Goal: Task Accomplishment & Management: Complete application form

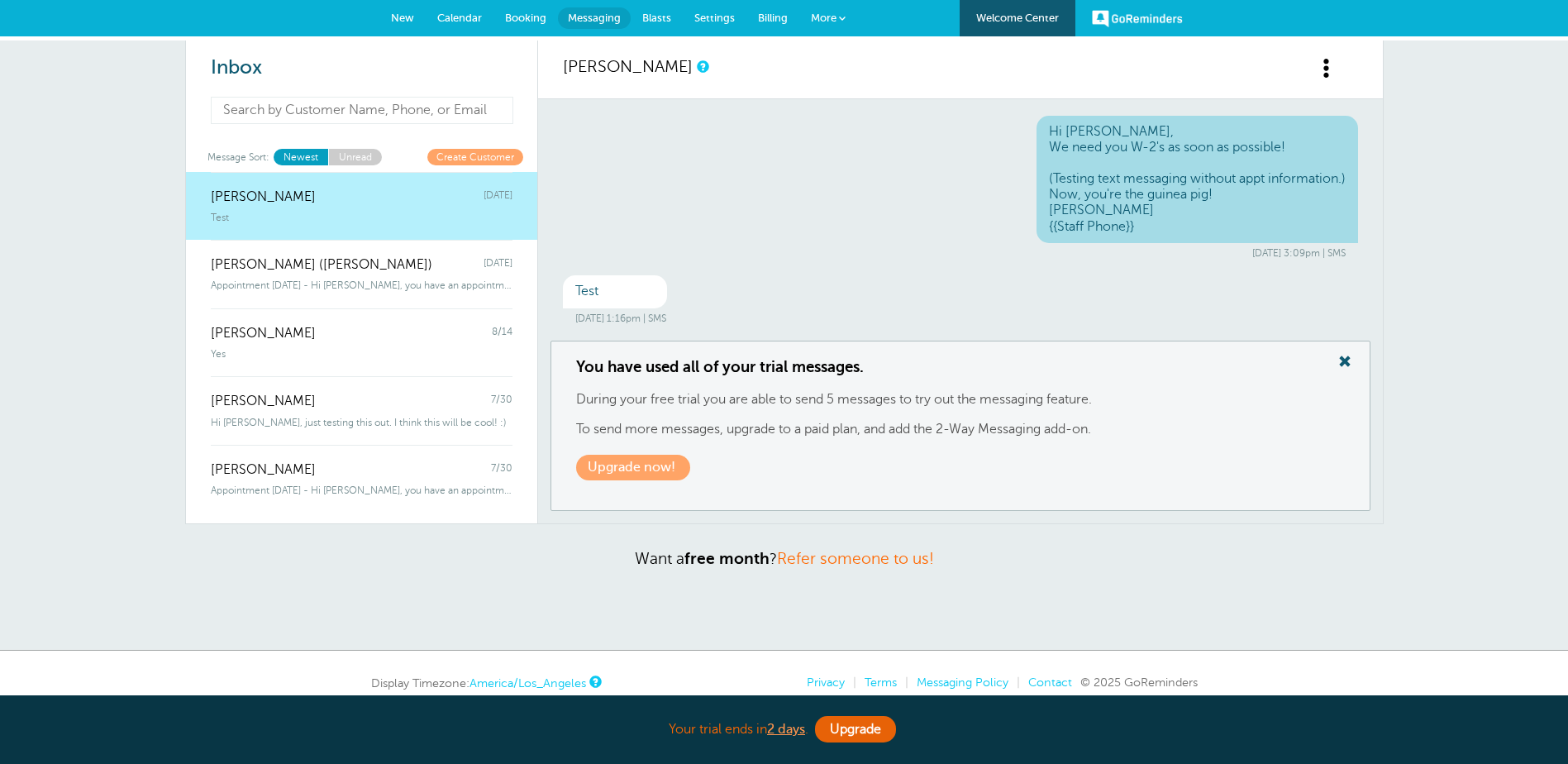
click at [322, 112] on input at bounding box center [362, 110] width 303 height 27
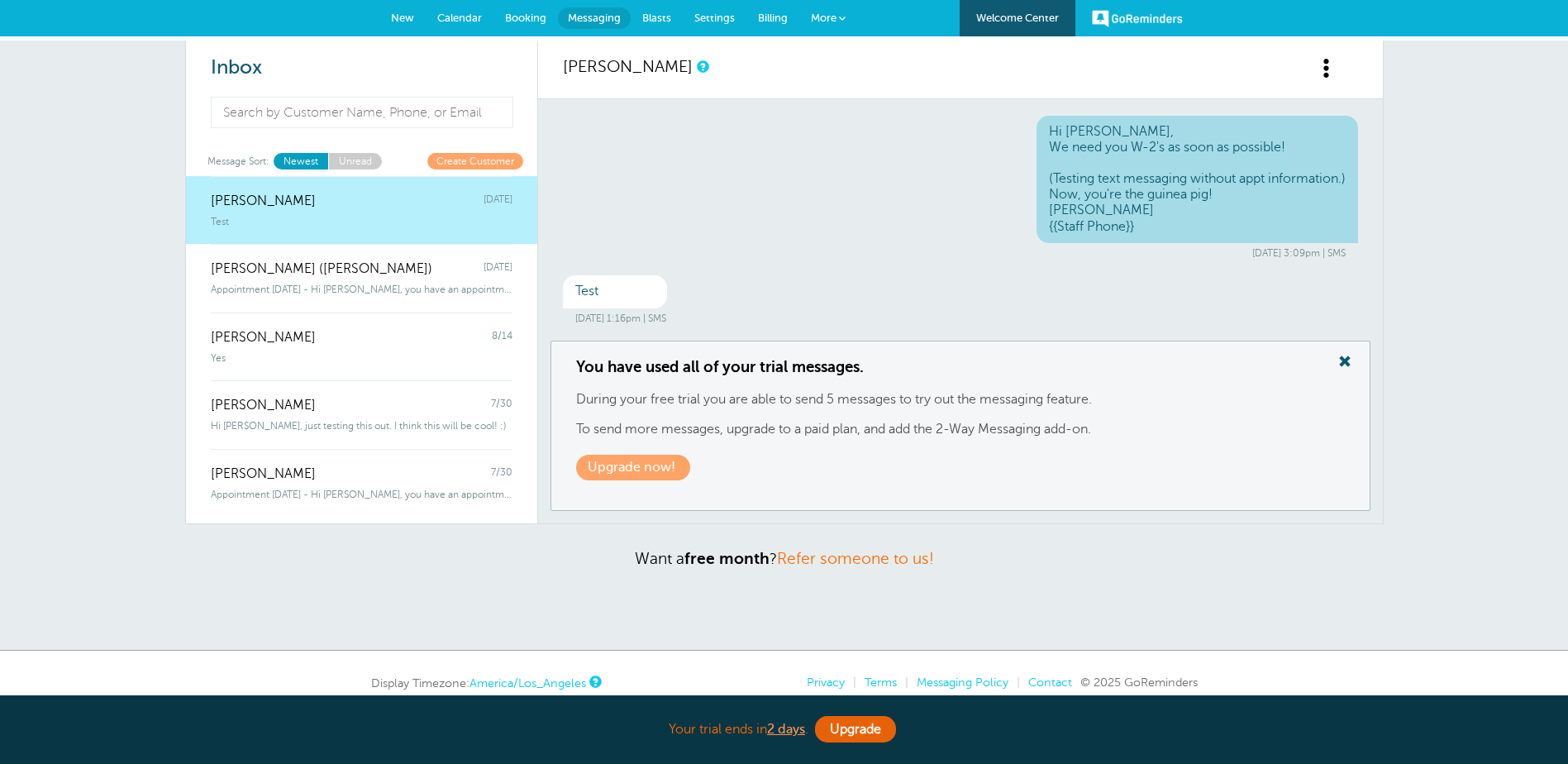
click at [780, 164] on div "Hi [PERSON_NAME], We need you W-2's as soon as possible! (Testing text messagin…" at bounding box center [960, 187] width 796 height 144
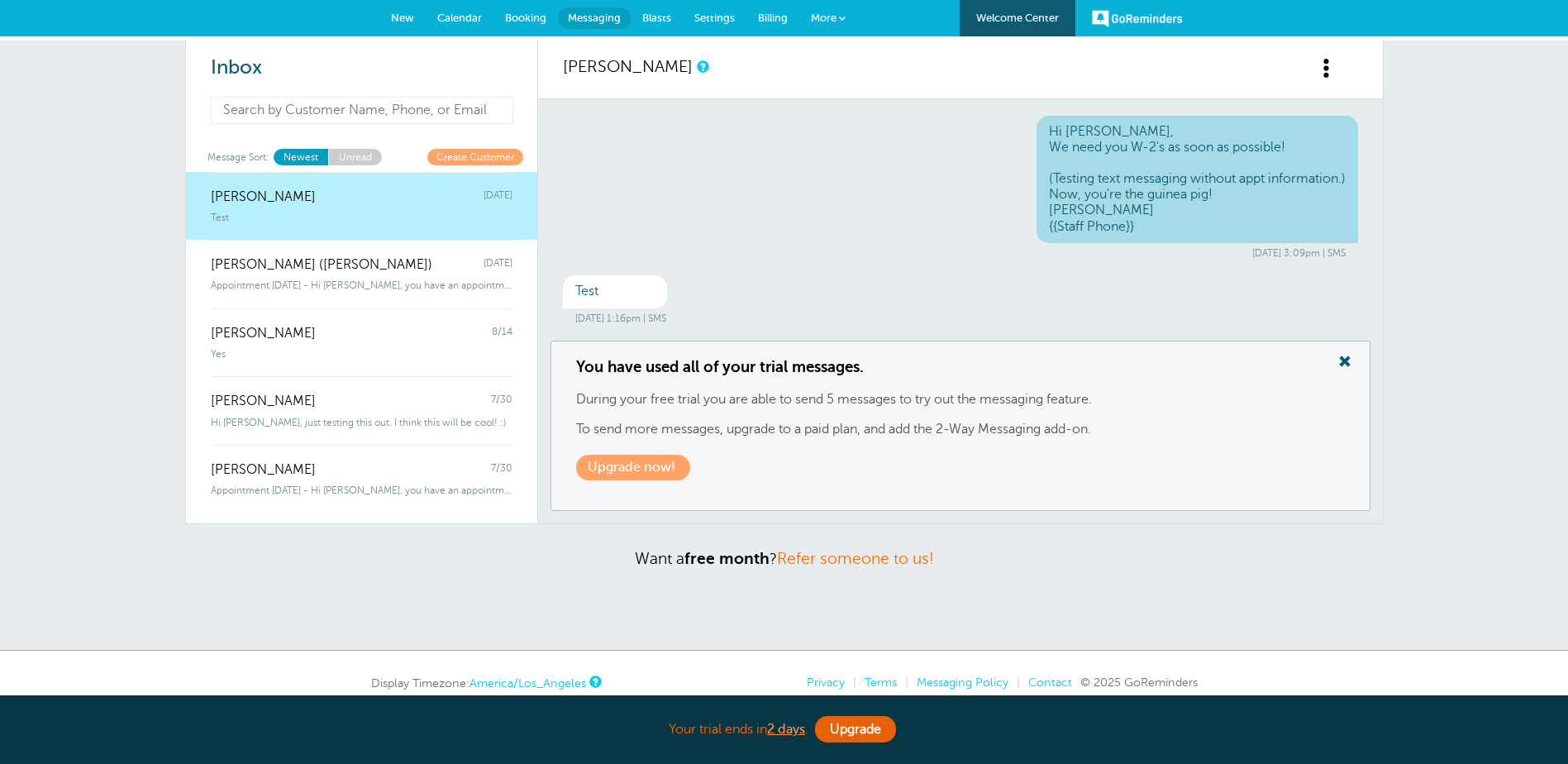
click at [299, 111] on input at bounding box center [362, 110] width 303 height 27
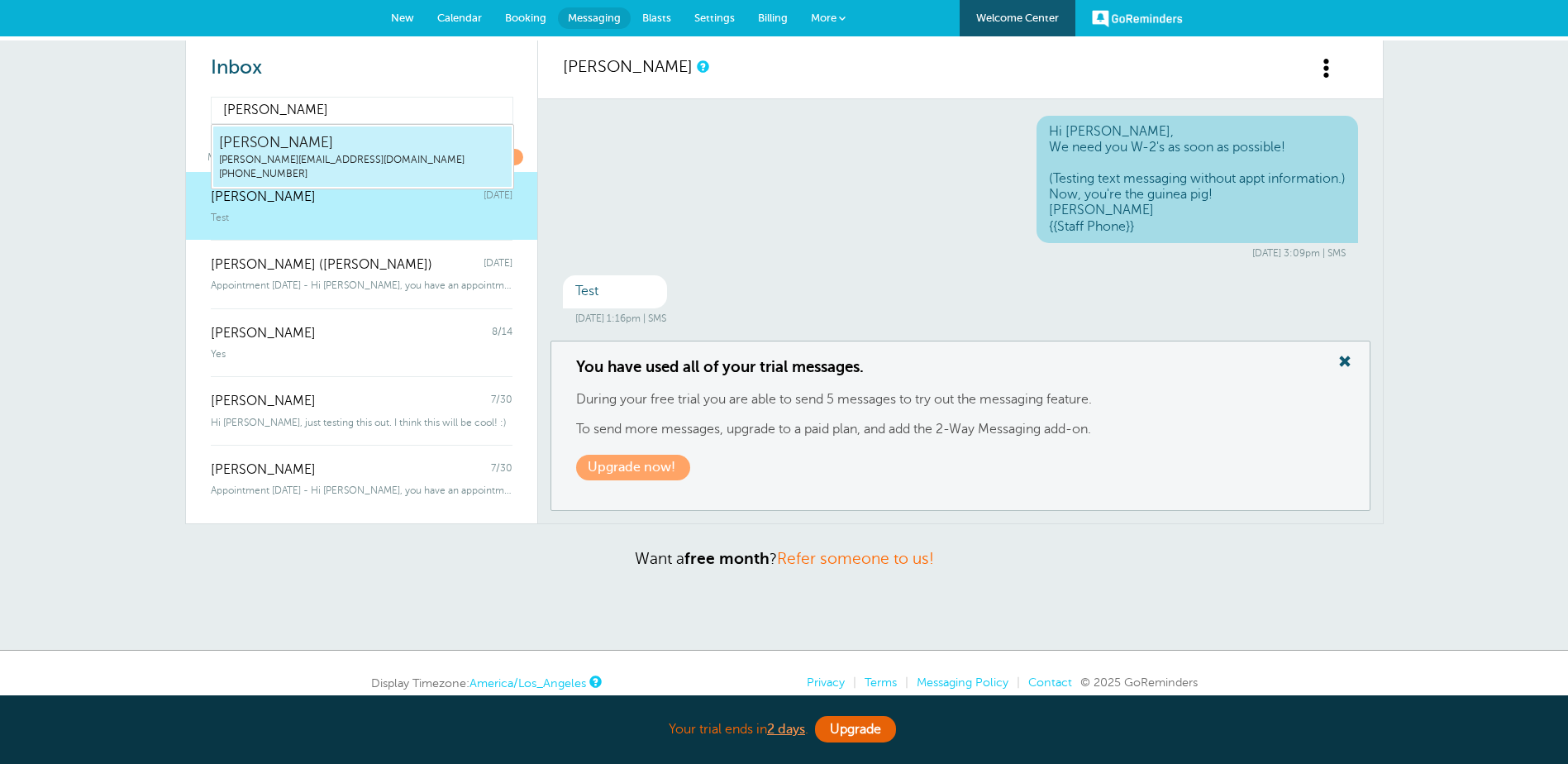
type input "[PERSON_NAME]"
click at [291, 158] on span "[PERSON_NAME][EMAIL_ADDRESS][DOMAIN_NAME]" at bounding box center [362, 160] width 287 height 14
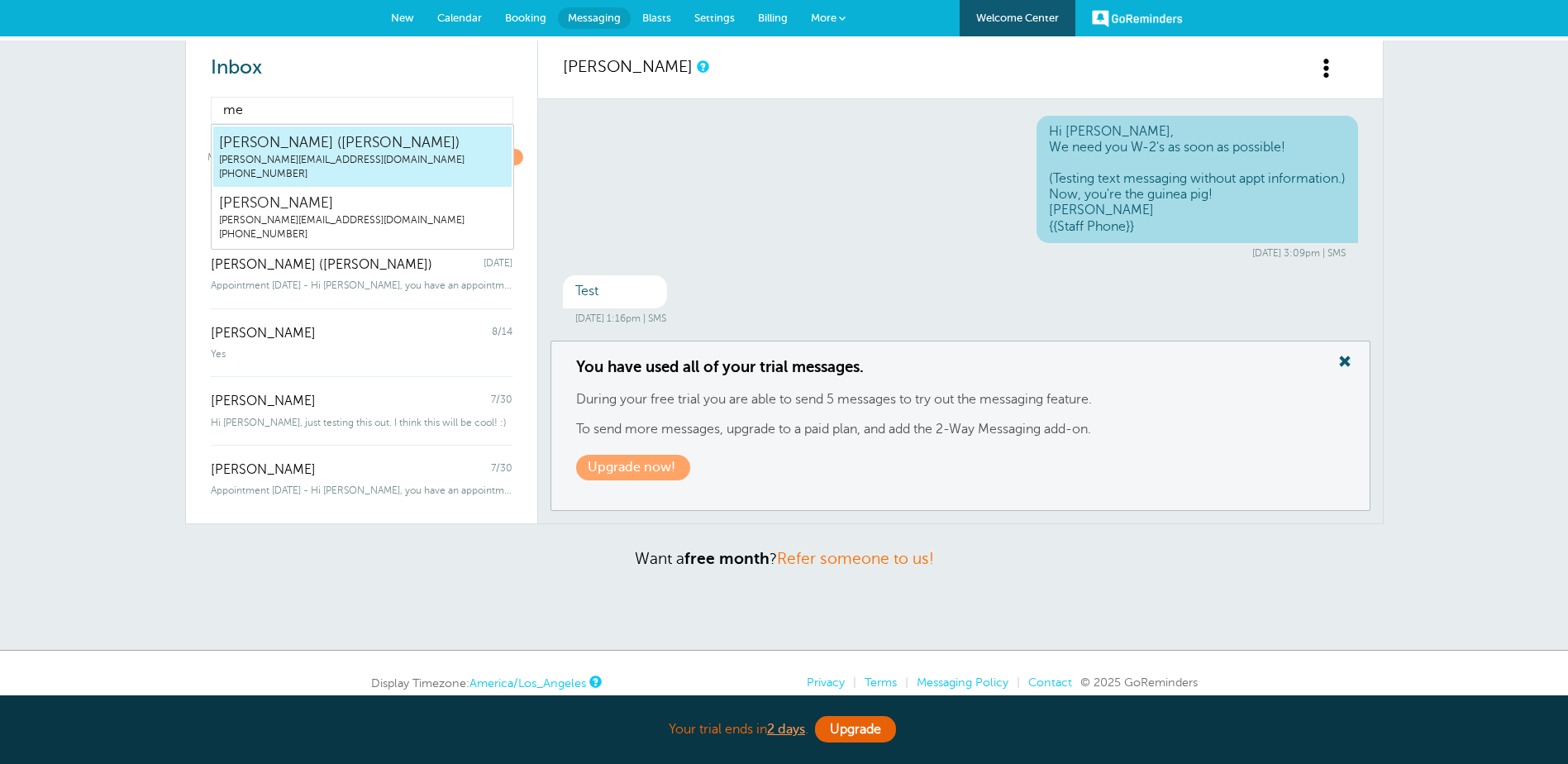
type input "meg"
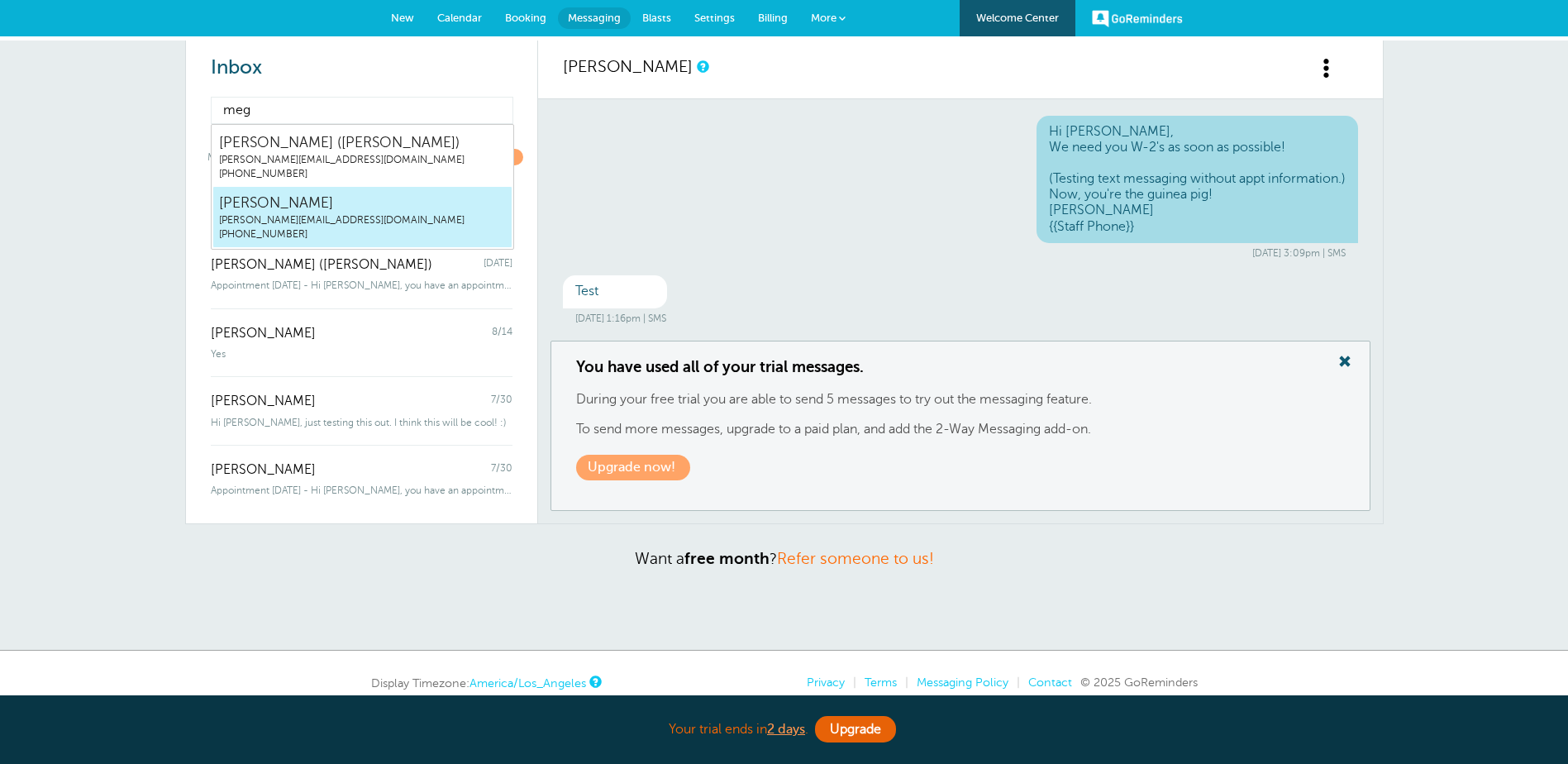
click at [299, 208] on span "[PERSON_NAME]" at bounding box center [362, 202] width 287 height 21
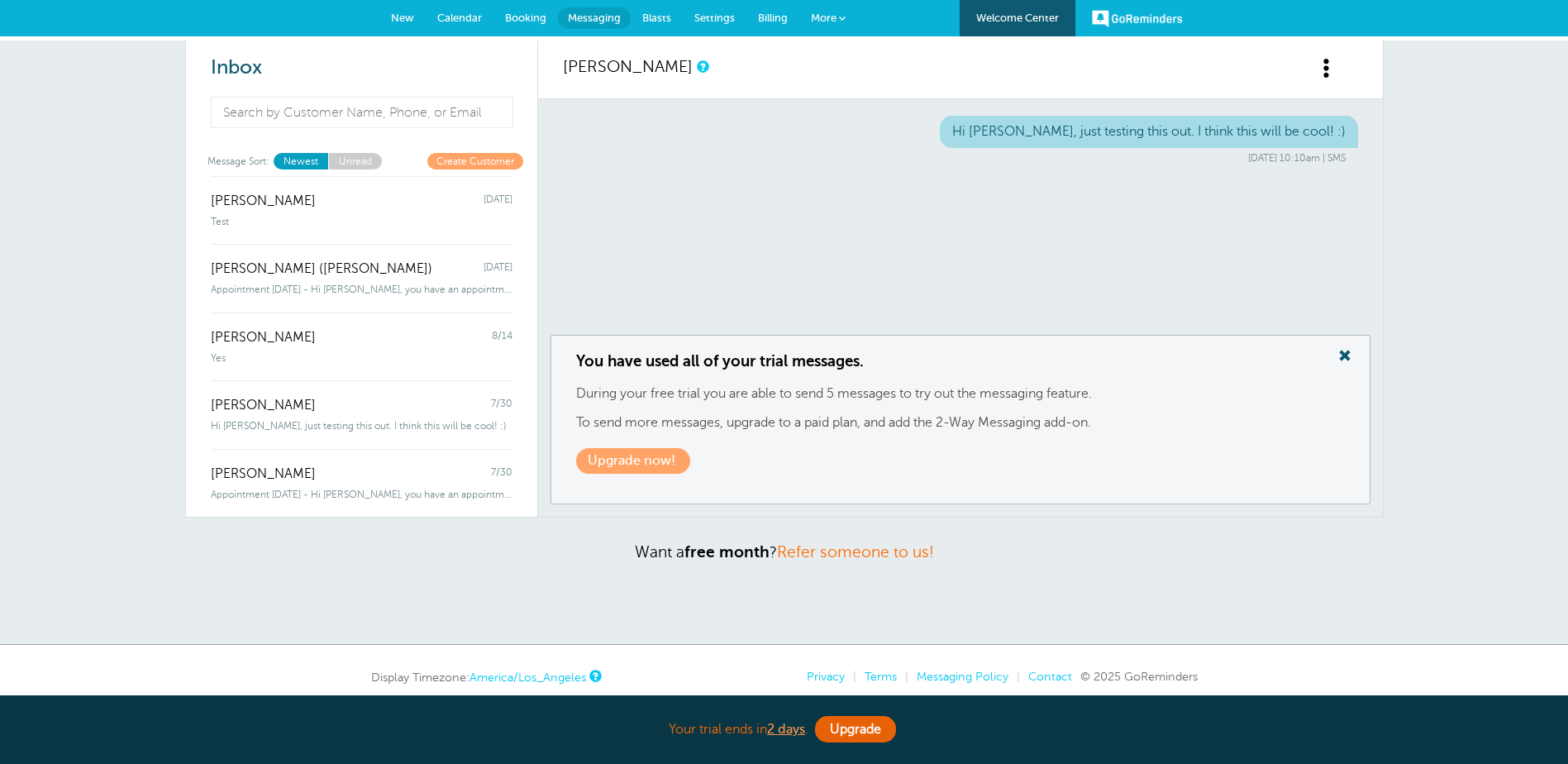
click at [494, 155] on link "Create Customer" at bounding box center [475, 161] width 96 height 16
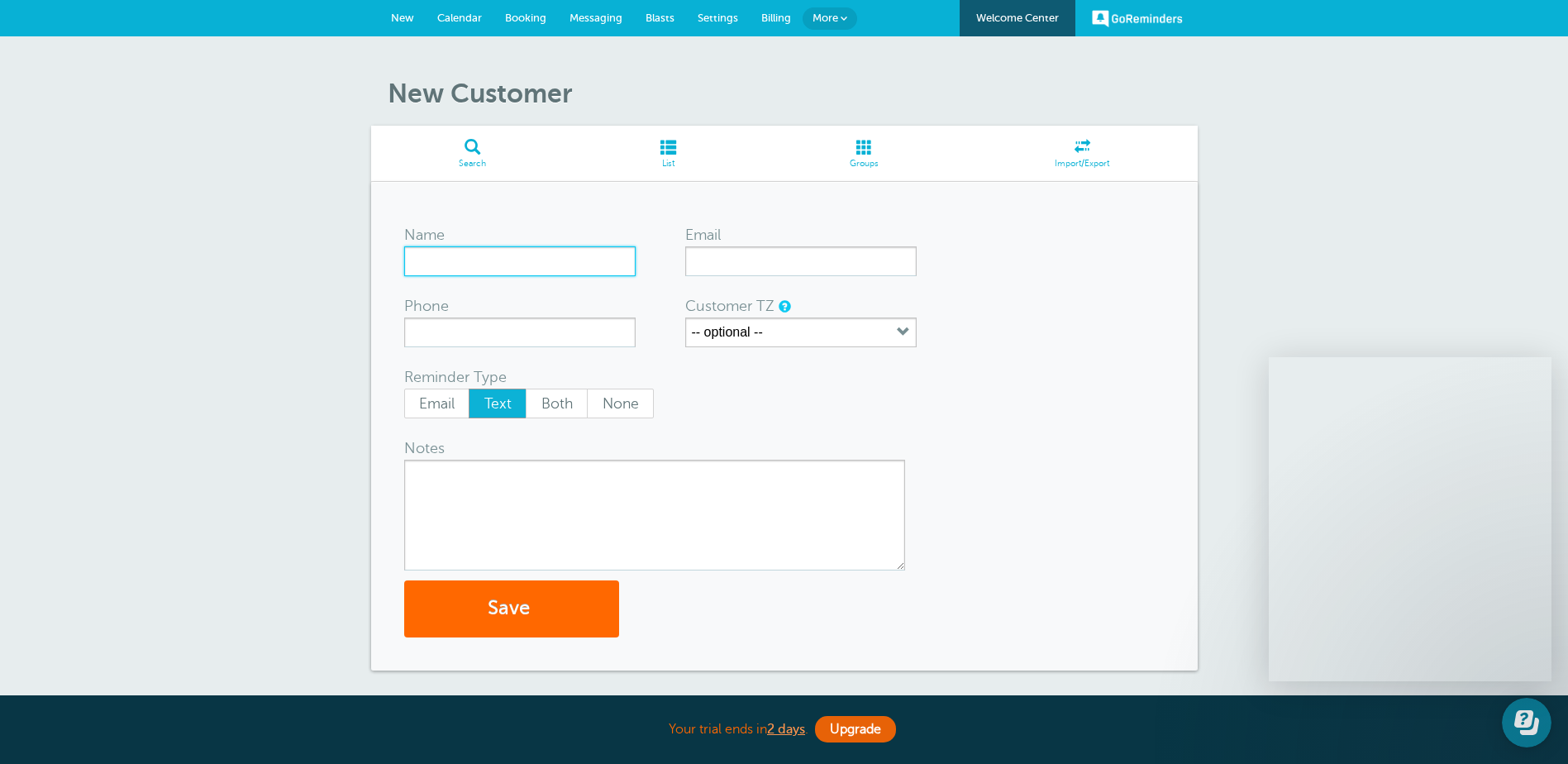
click at [456, 258] on input "Name" at bounding box center [520, 260] width 232 height 30
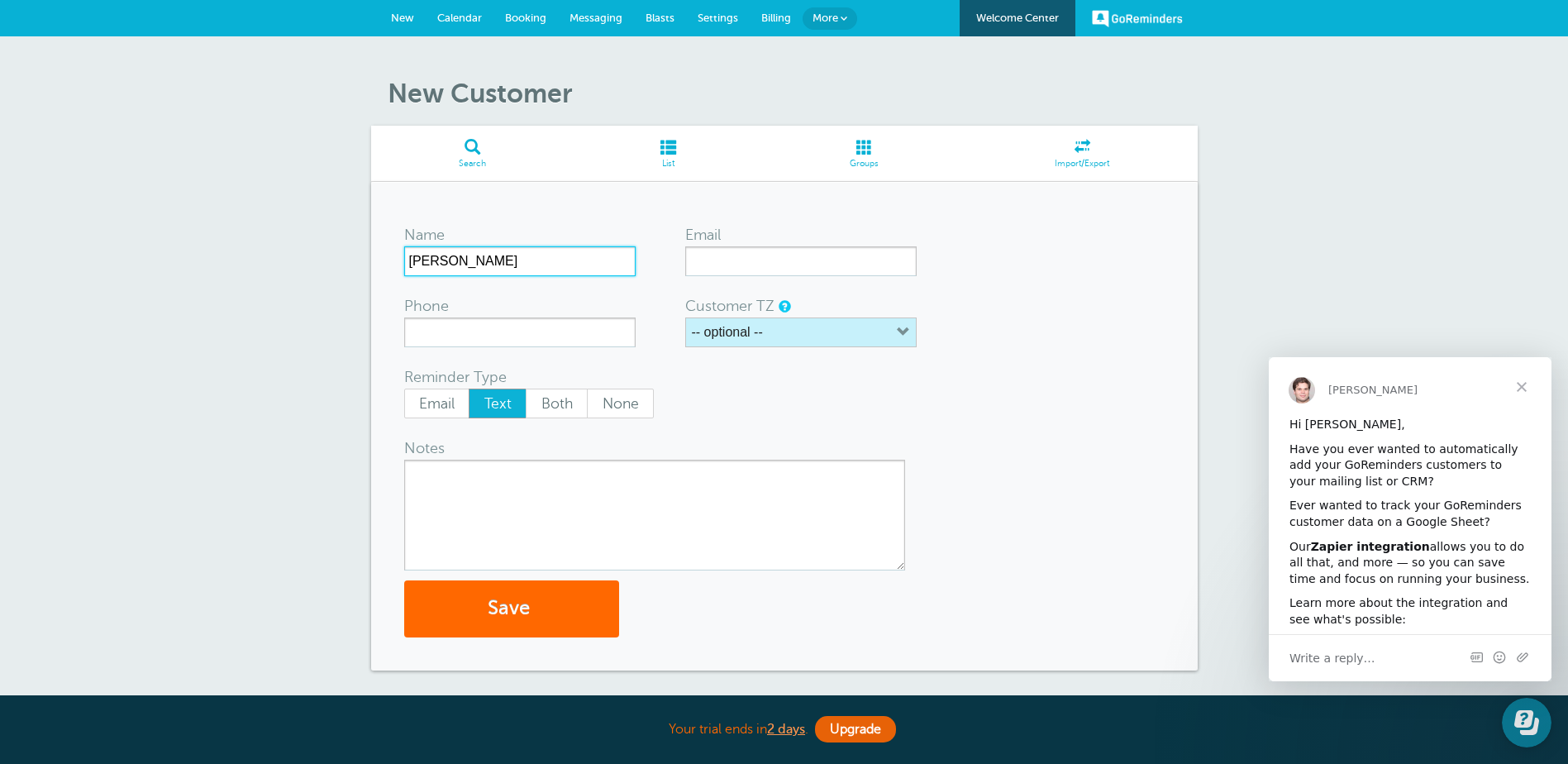
type input "kelly klossner"
click at [906, 329] on icon "button" at bounding box center [903, 332] width 13 height 13
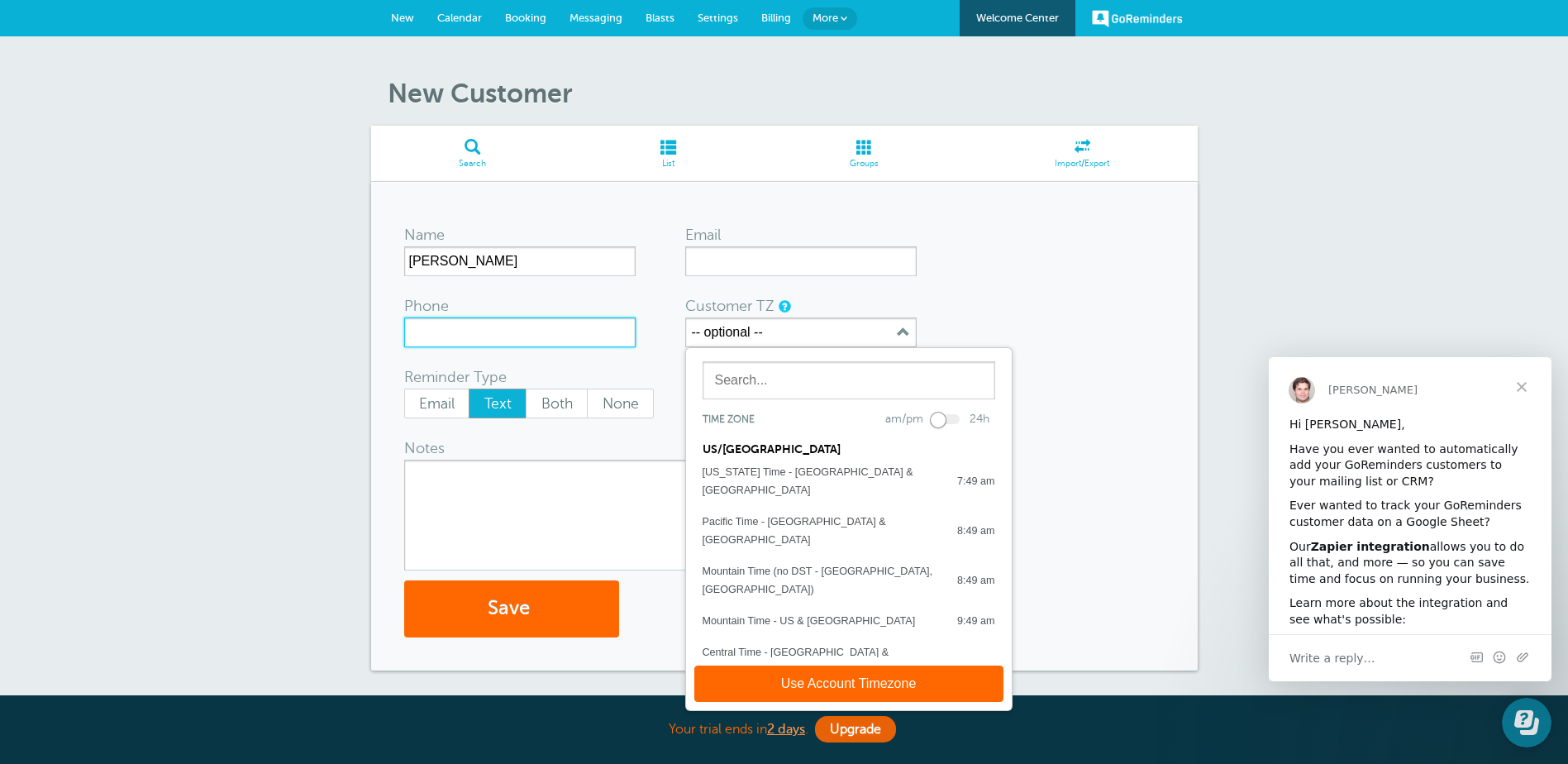
click at [467, 331] on input "Phone" at bounding box center [520, 332] width 232 height 30
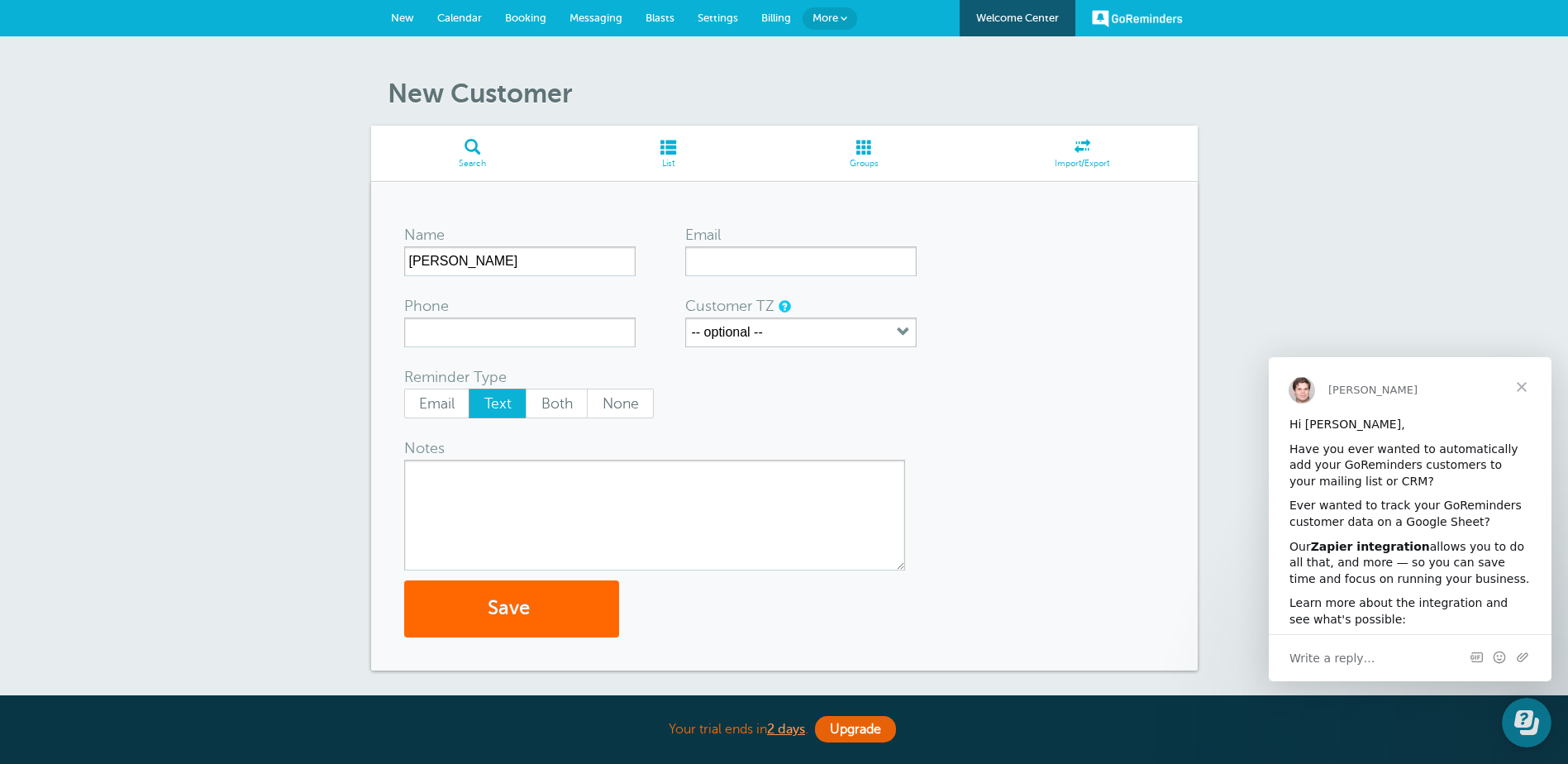
click at [1233, 87] on div "New Customer Search List Groups Import/Export Name kelly klossner Email Phone C…" at bounding box center [784, 417] width 1568 height 760
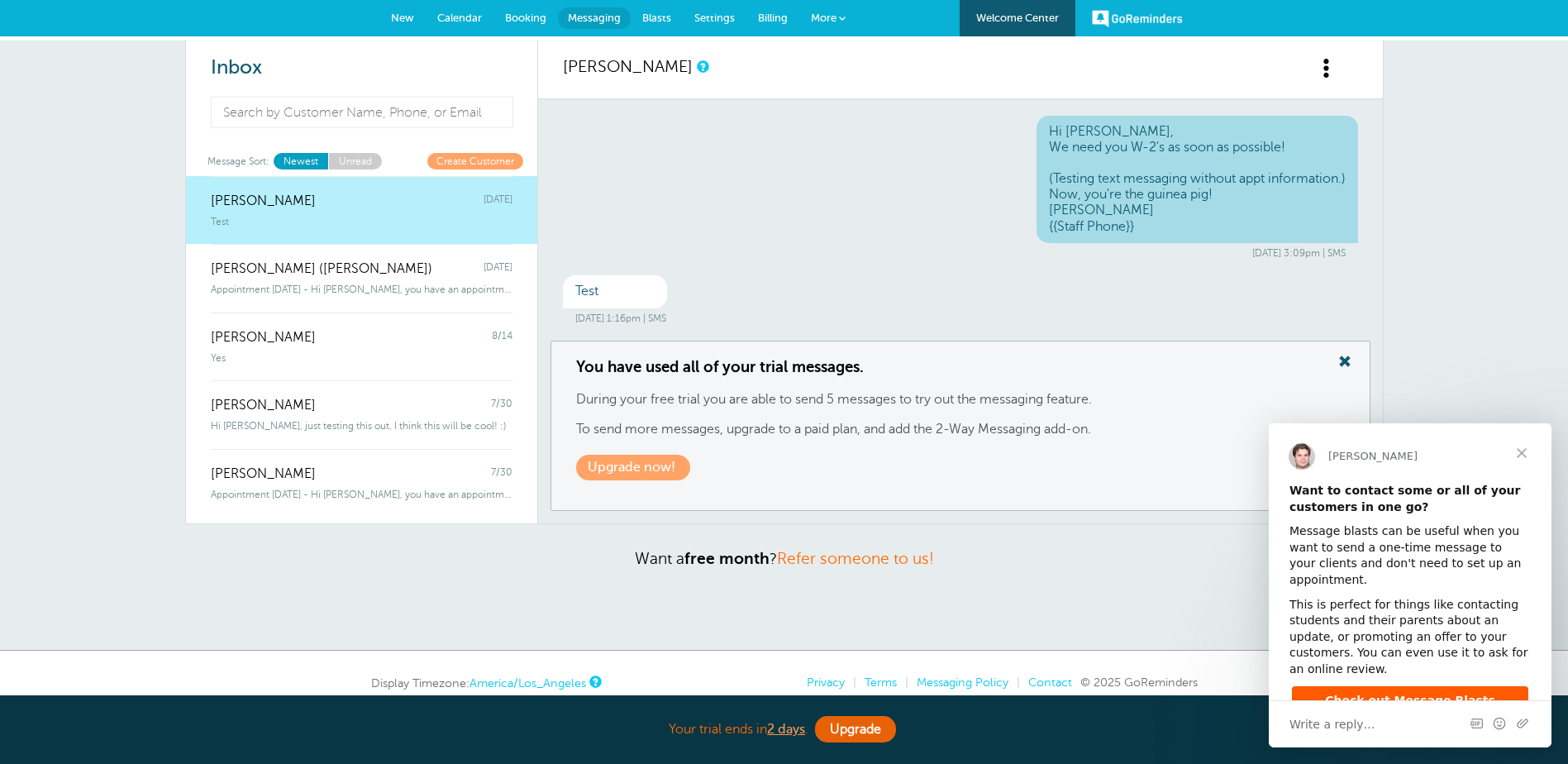
click at [1524, 452] on span "Close" at bounding box center [1521, 453] width 60 height 60
